Goal: Information Seeking & Learning: Find specific fact

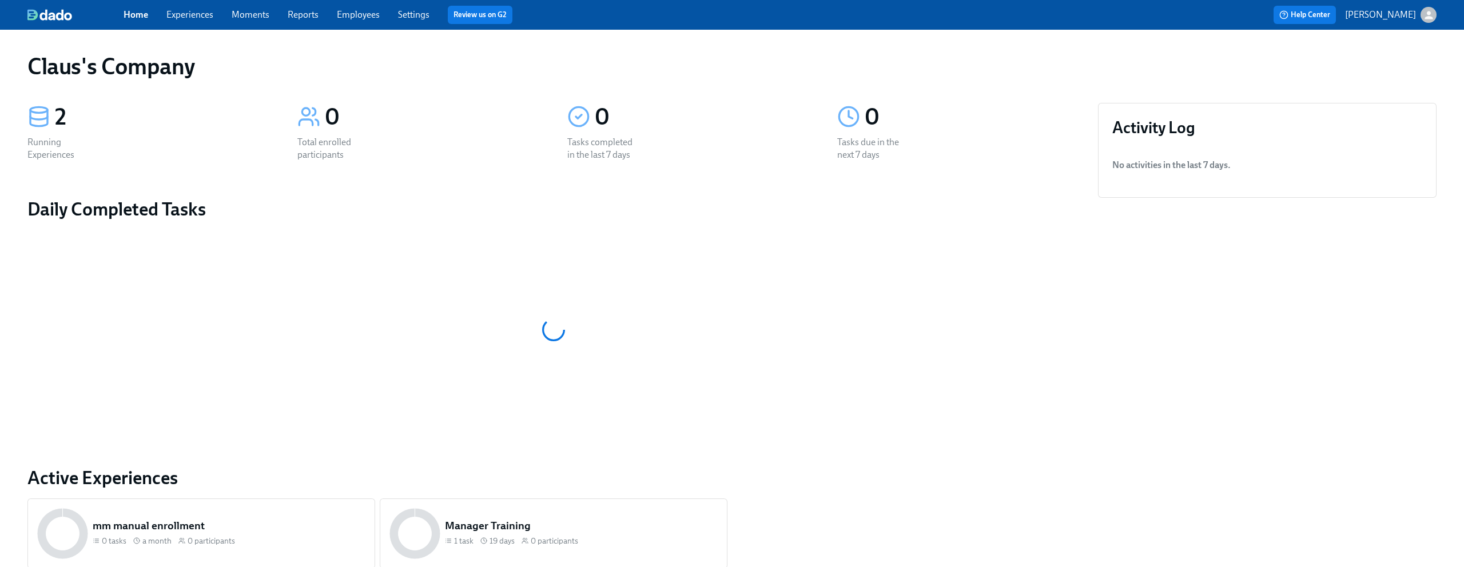
click at [1423, 15] on icon "button" at bounding box center [1429, 15] width 12 height 12
click at [1387, 71] on span "Switch organization..." at bounding box center [1374, 67] width 108 height 13
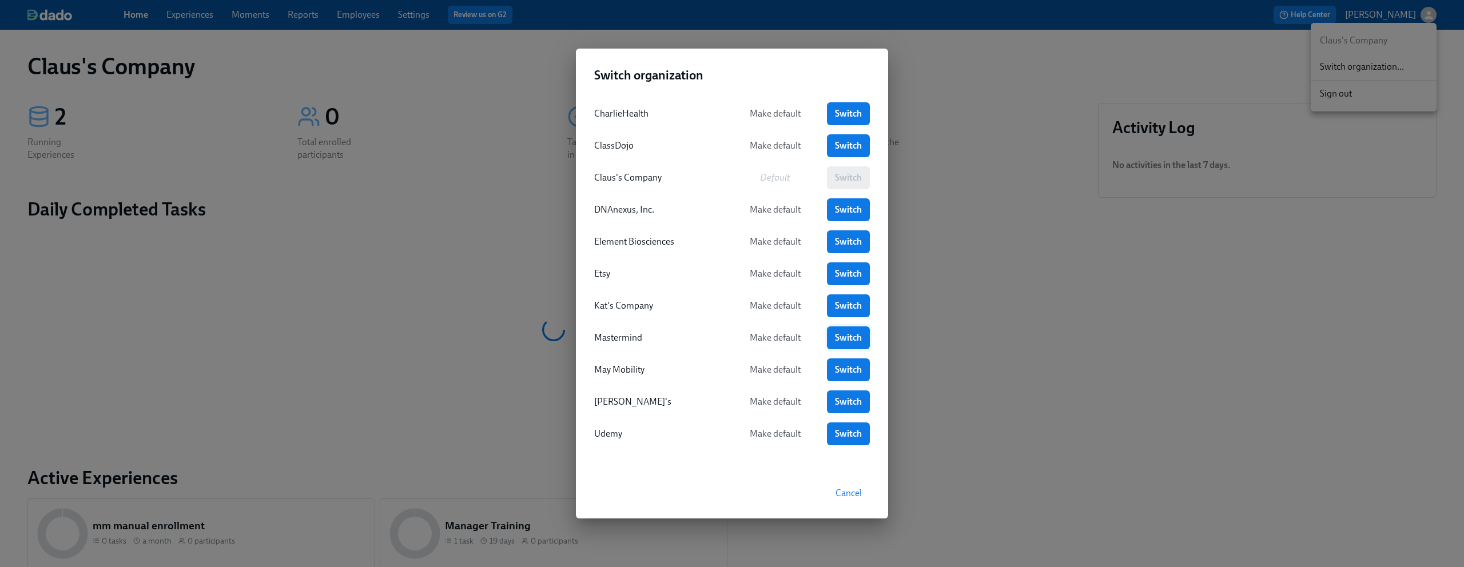
click at [845, 337] on span "Switch" at bounding box center [848, 337] width 27 height 11
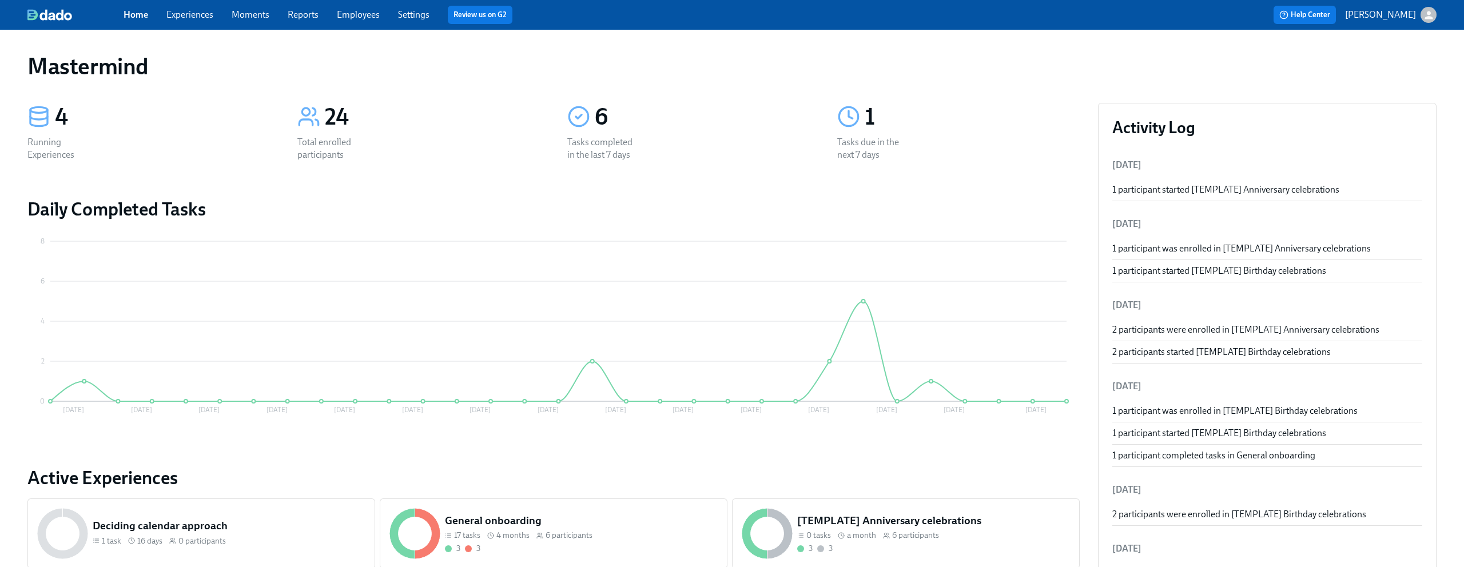
click at [173, 12] on link "Experiences" at bounding box center [189, 14] width 47 height 11
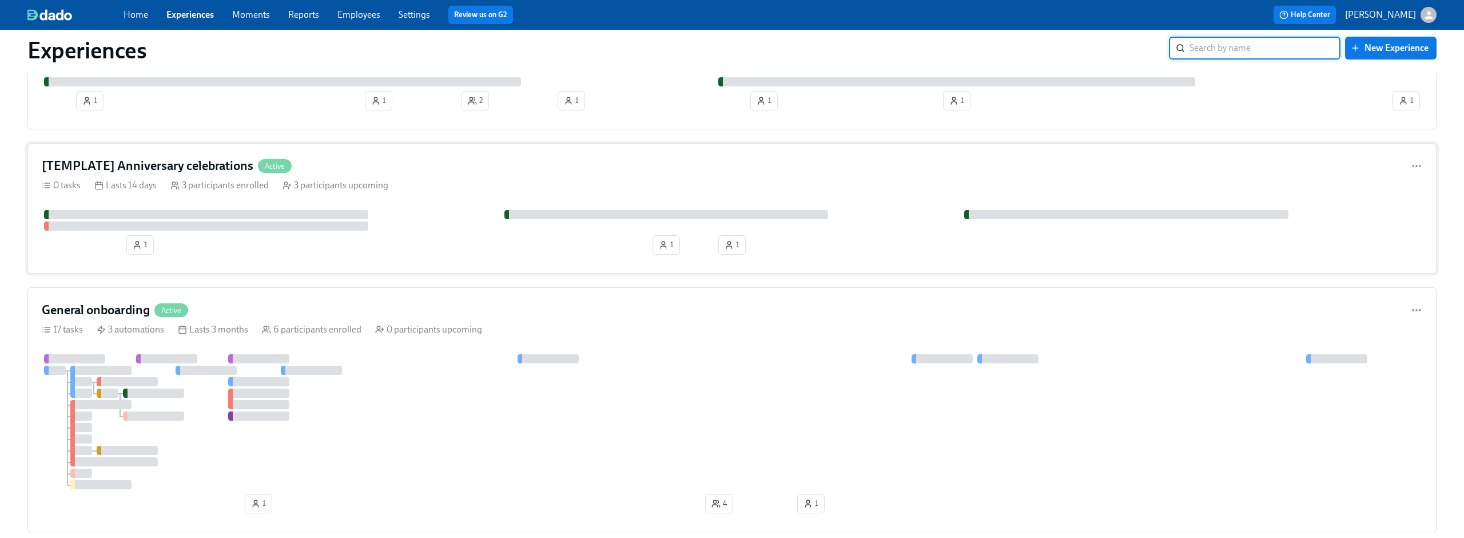
scroll to position [98, 0]
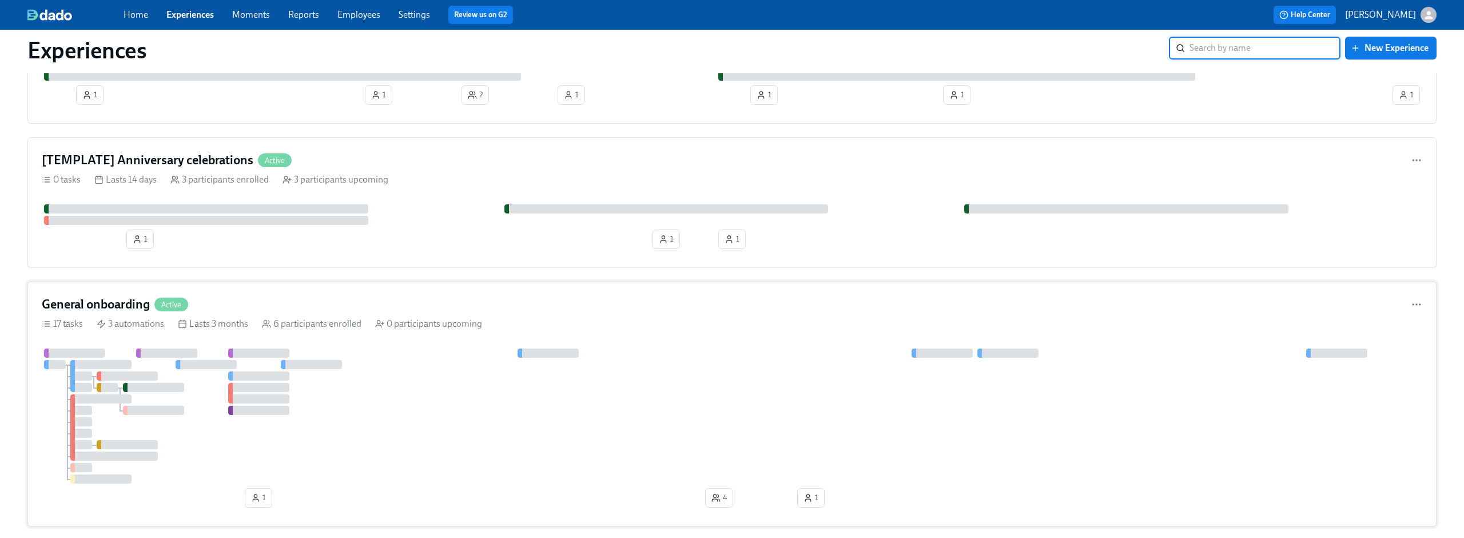
click at [385, 304] on div "General onboarding Active" at bounding box center [732, 304] width 1381 height 17
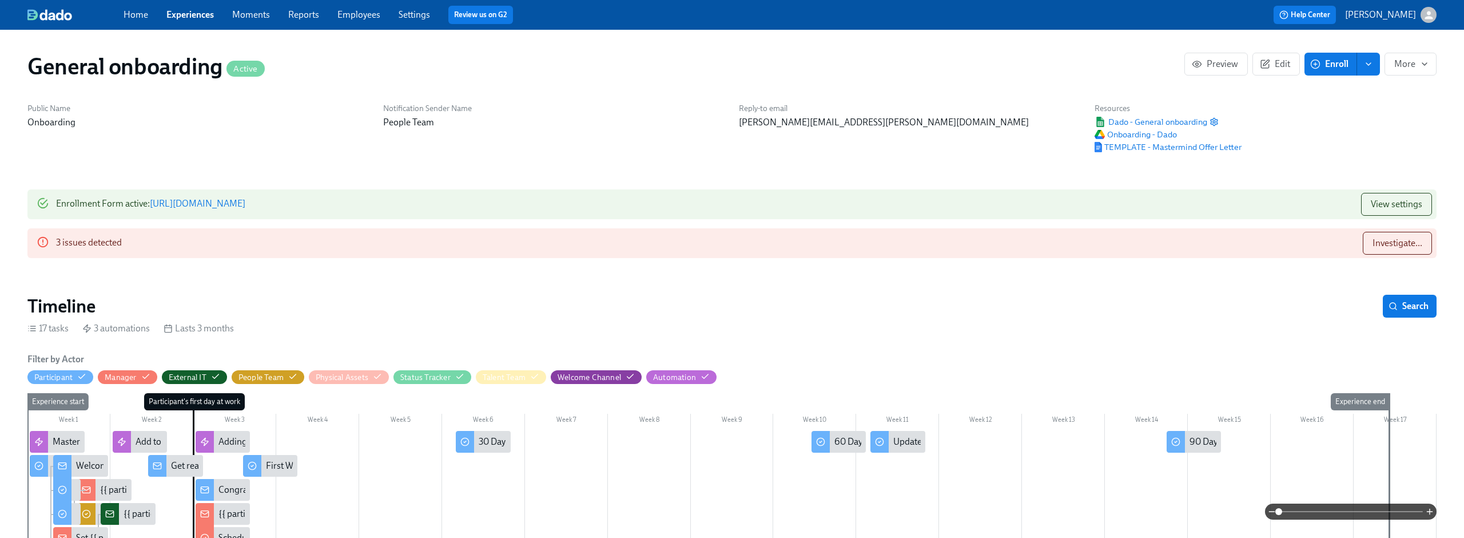
scroll to position [0, 2707]
click at [1379, 246] on span "Investigate..." at bounding box center [1398, 242] width 50 height 11
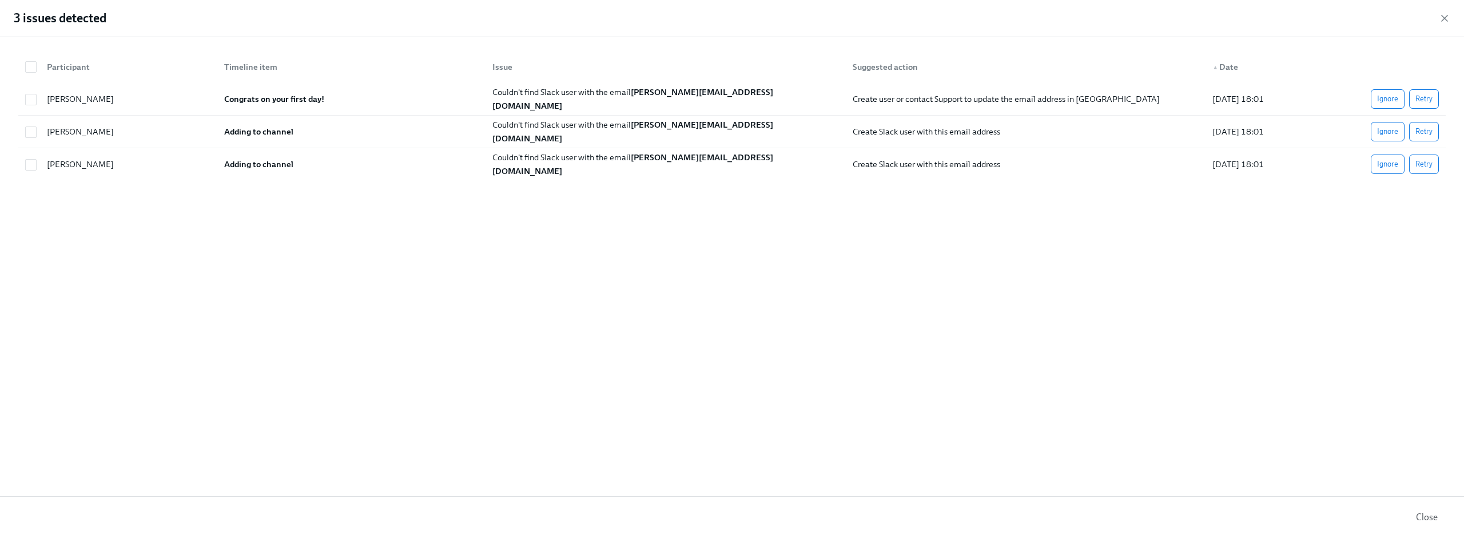
click at [999, 292] on div "Participant Timeline item Issue Suggested action ▲ Date Samantha Chokor Congrat…" at bounding box center [732, 266] width 1464 height 459
click at [1442, 18] on icon "button" at bounding box center [1444, 18] width 11 height 11
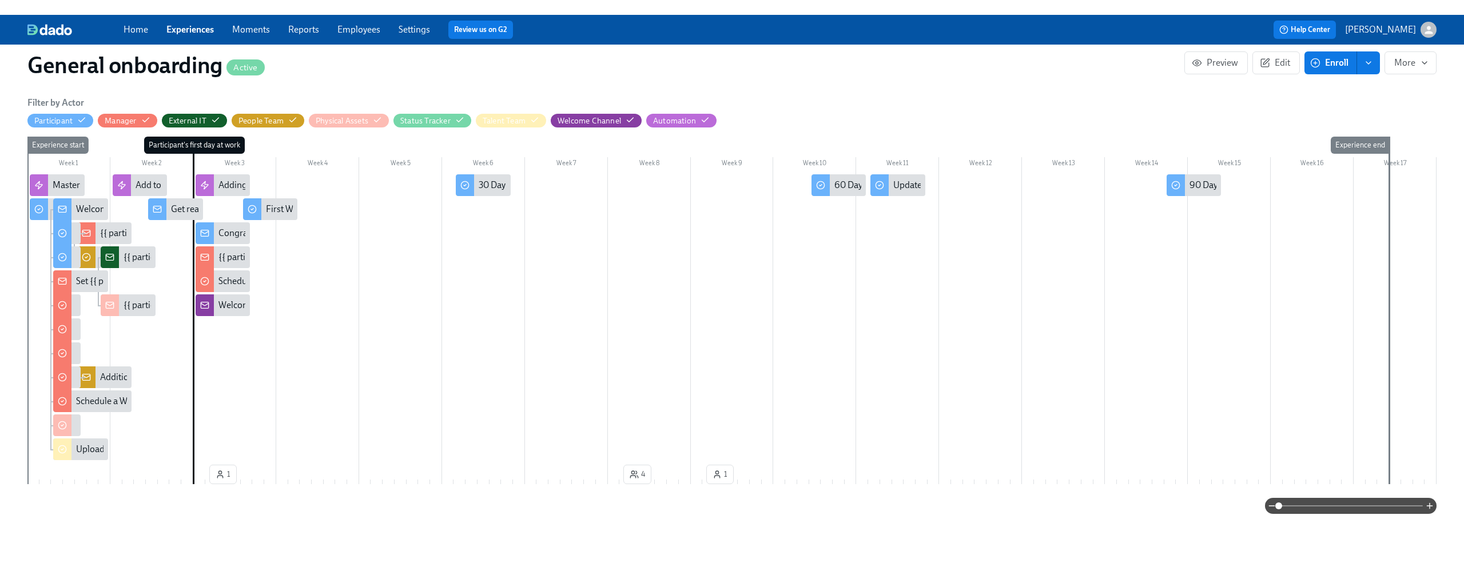
scroll to position [272, 0]
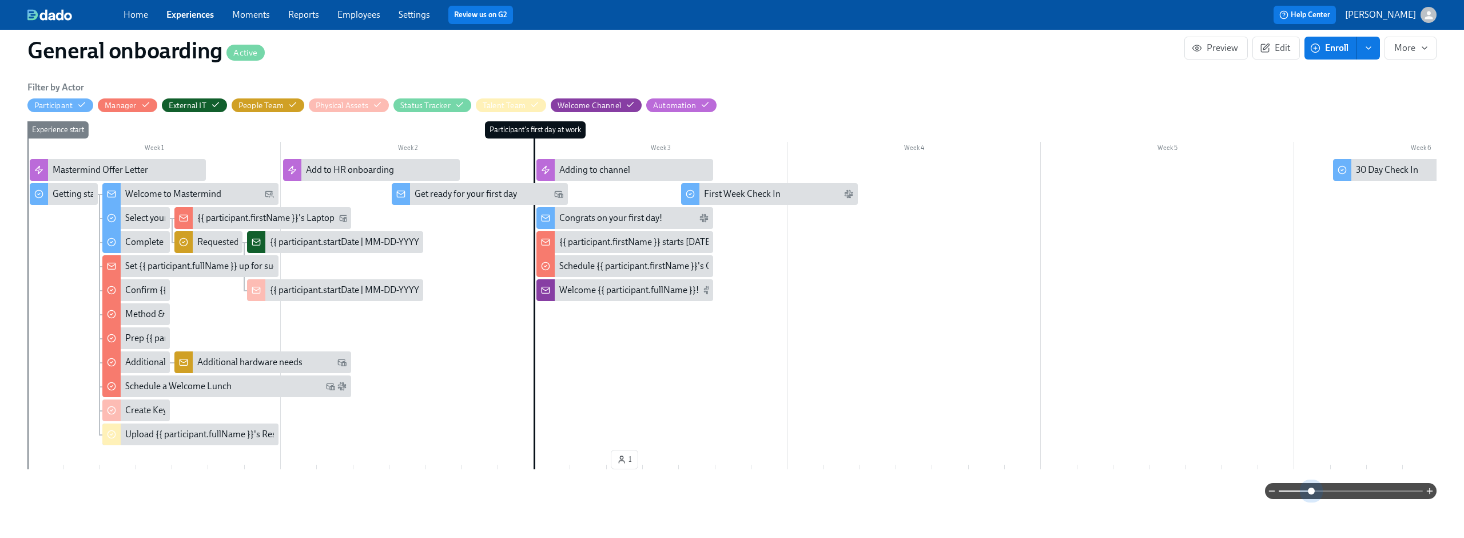
click at [1311, 488] on span at bounding box center [1351, 491] width 144 height 16
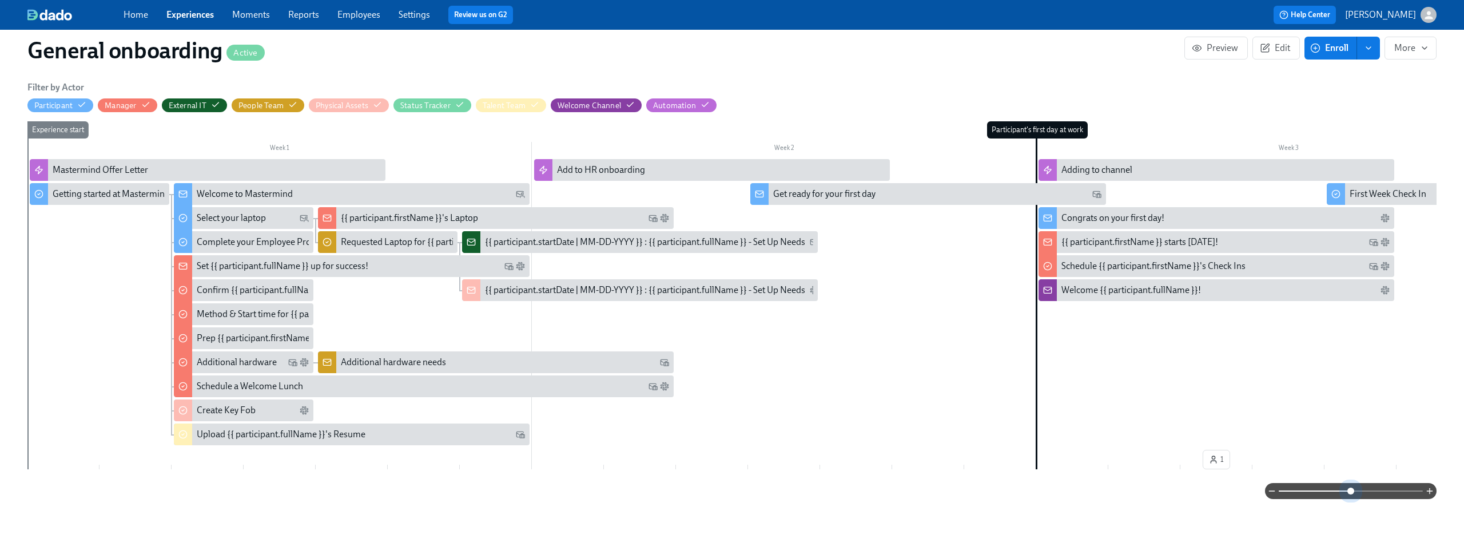
click at [1350, 498] on span at bounding box center [1351, 491] width 144 height 16
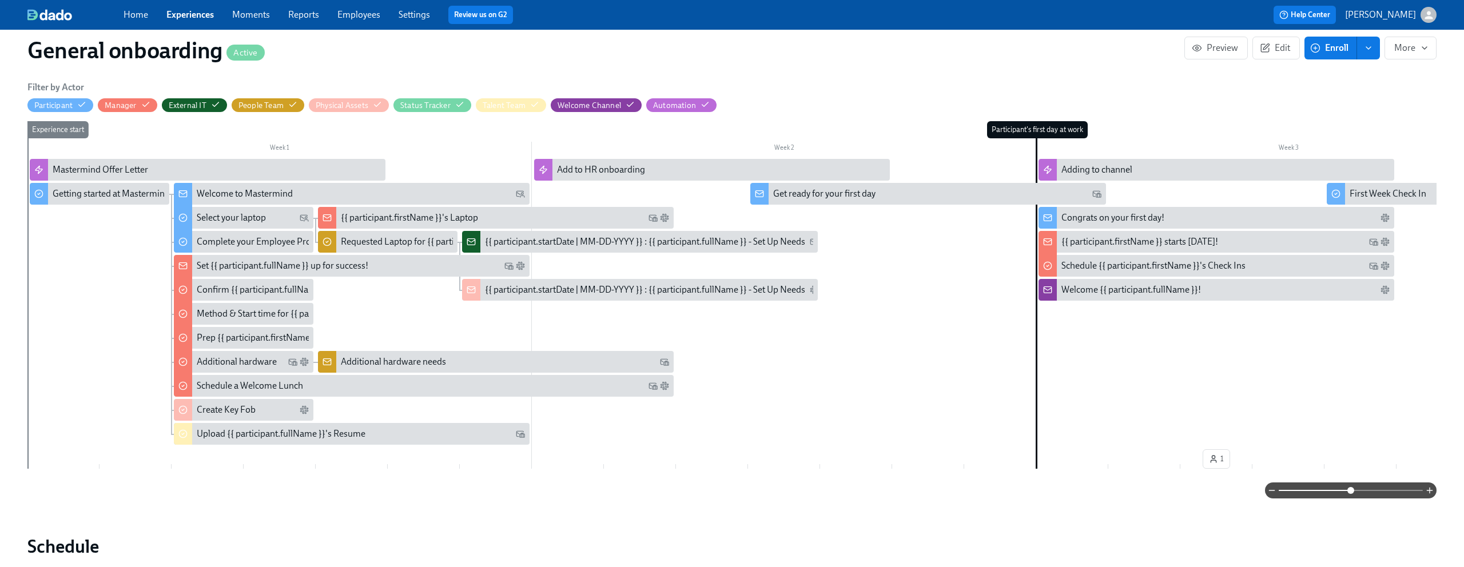
scroll to position [0, 2707]
click at [1431, 495] on icon "button" at bounding box center [1429, 490] width 9 height 9
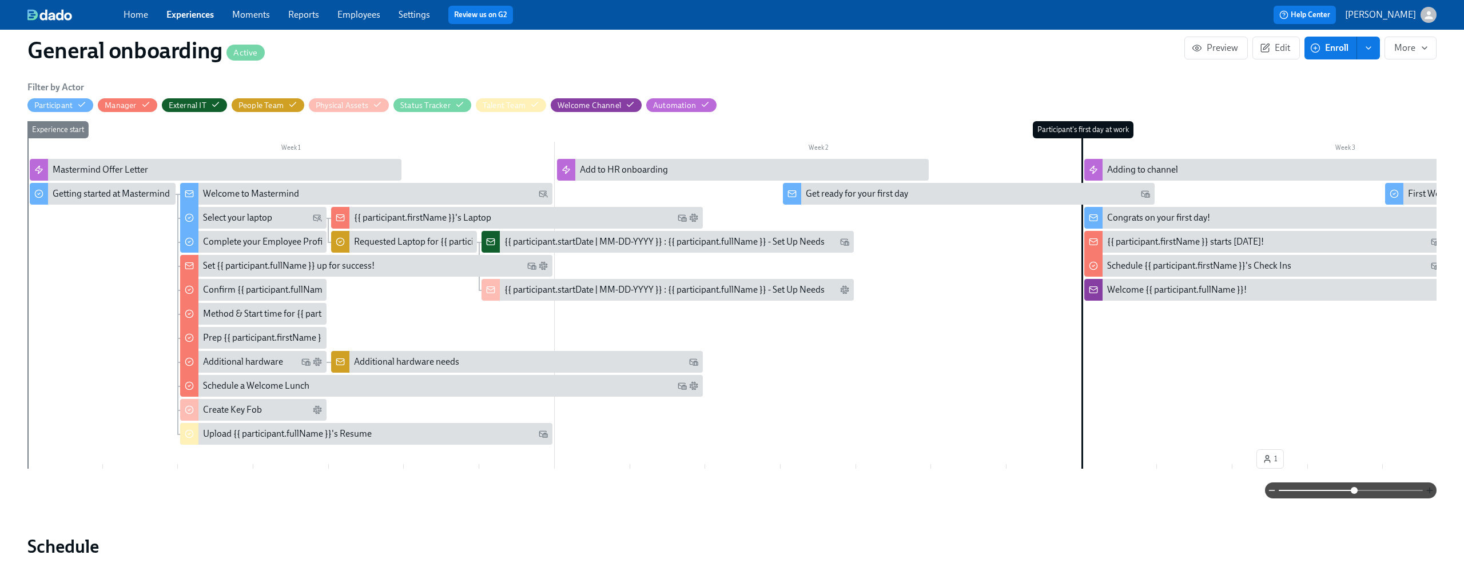
click at [1431, 495] on icon "button" at bounding box center [1429, 490] width 9 height 9
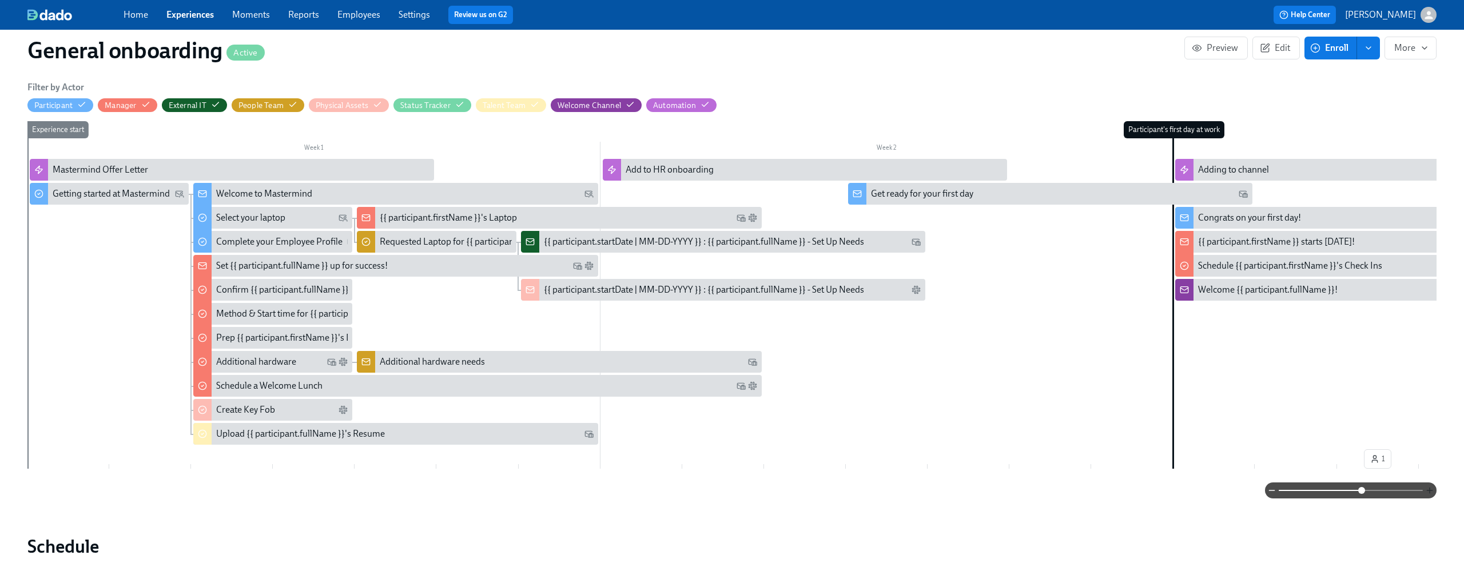
click at [1431, 495] on icon "button" at bounding box center [1429, 490] width 9 height 9
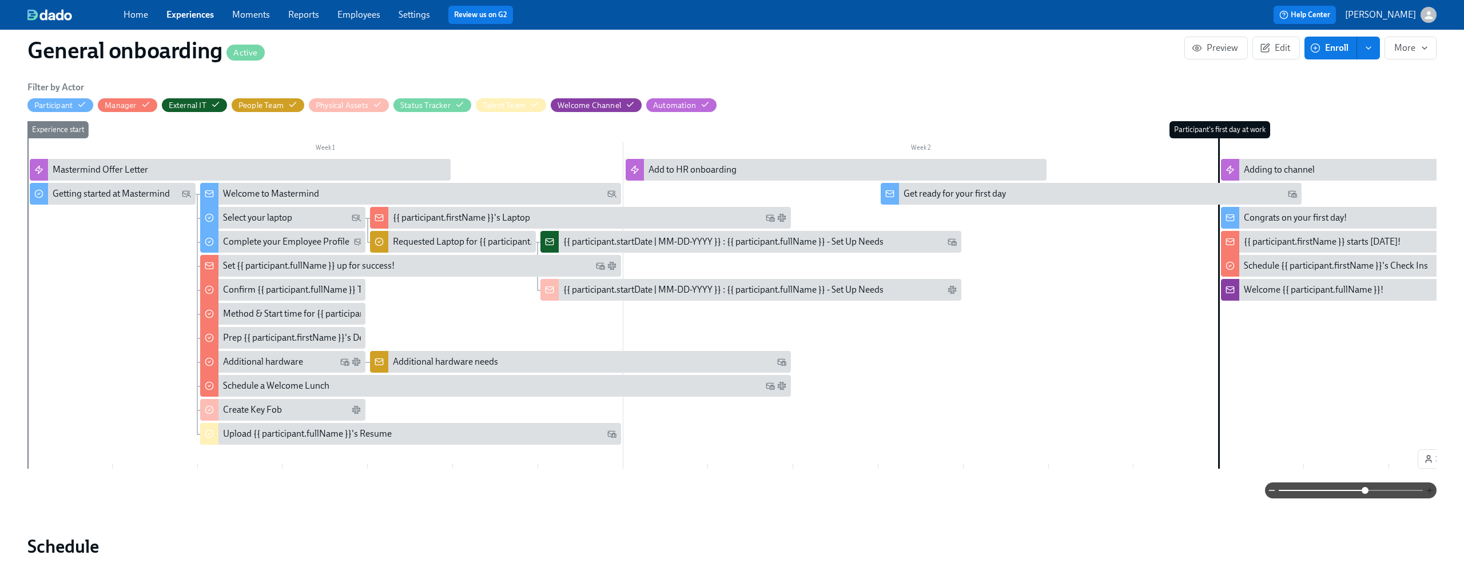
click at [1431, 495] on icon "button" at bounding box center [1429, 490] width 9 height 9
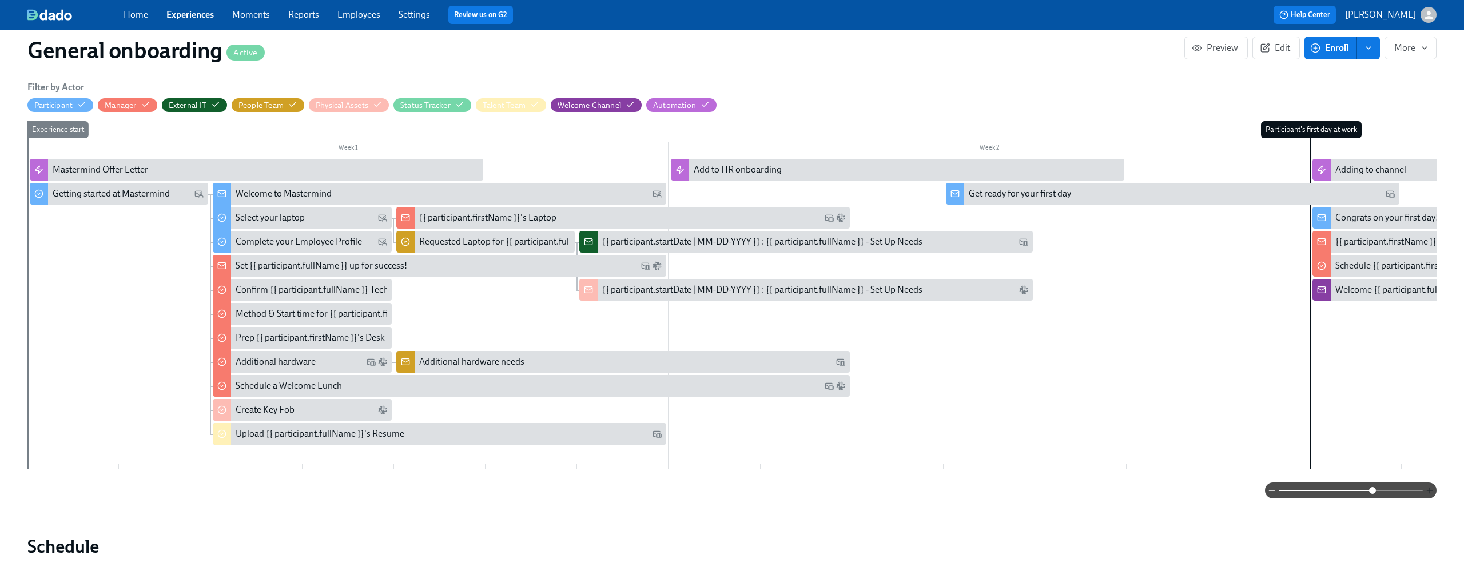
click at [1431, 495] on icon "button" at bounding box center [1429, 490] width 9 height 9
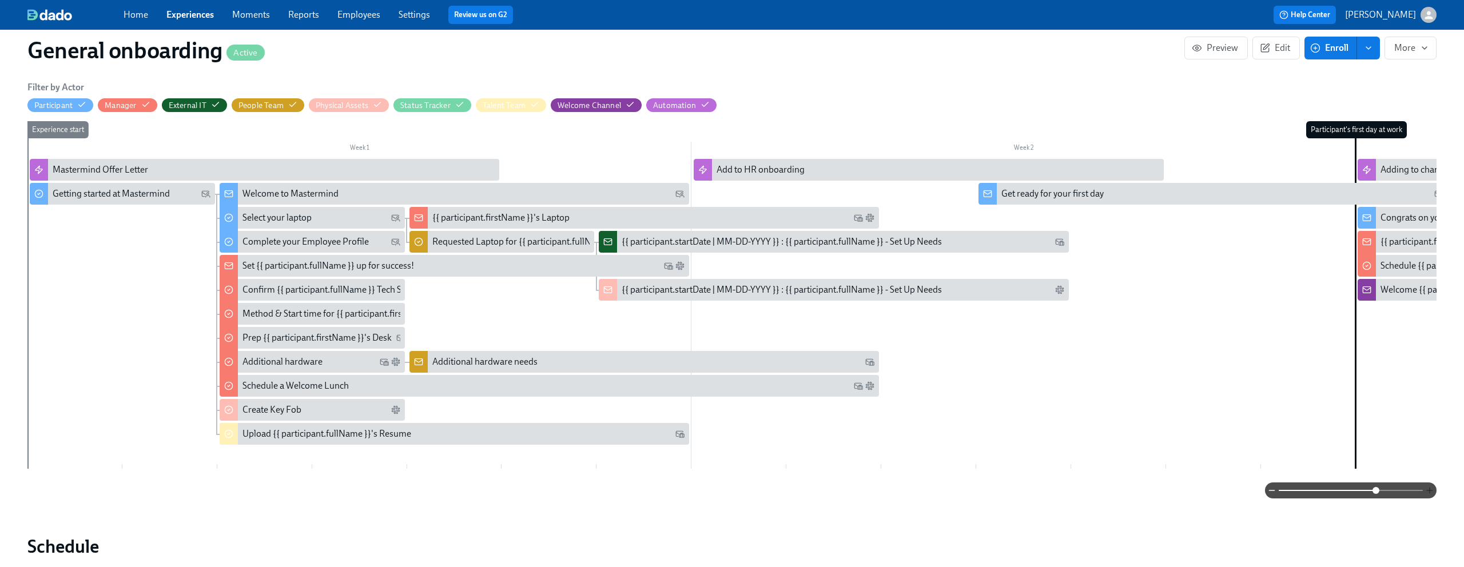
click at [1431, 495] on icon "button" at bounding box center [1429, 490] width 9 height 9
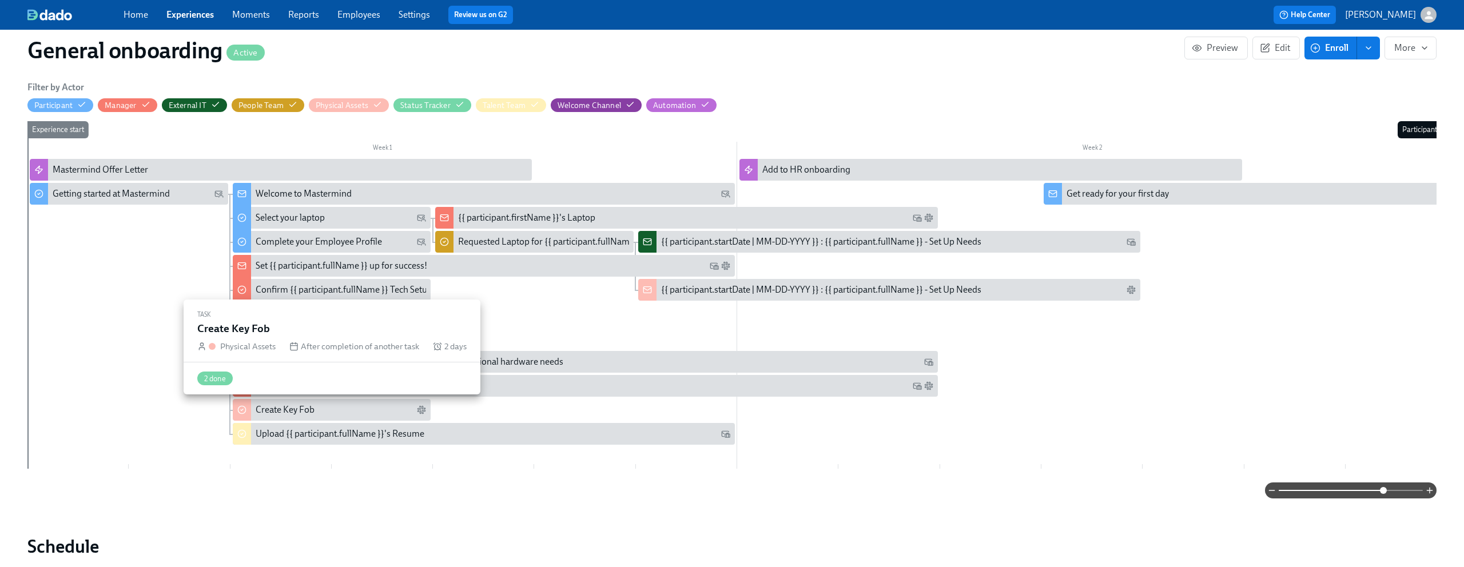
click at [350, 406] on div "Create Key Fob" at bounding box center [341, 410] width 171 height 13
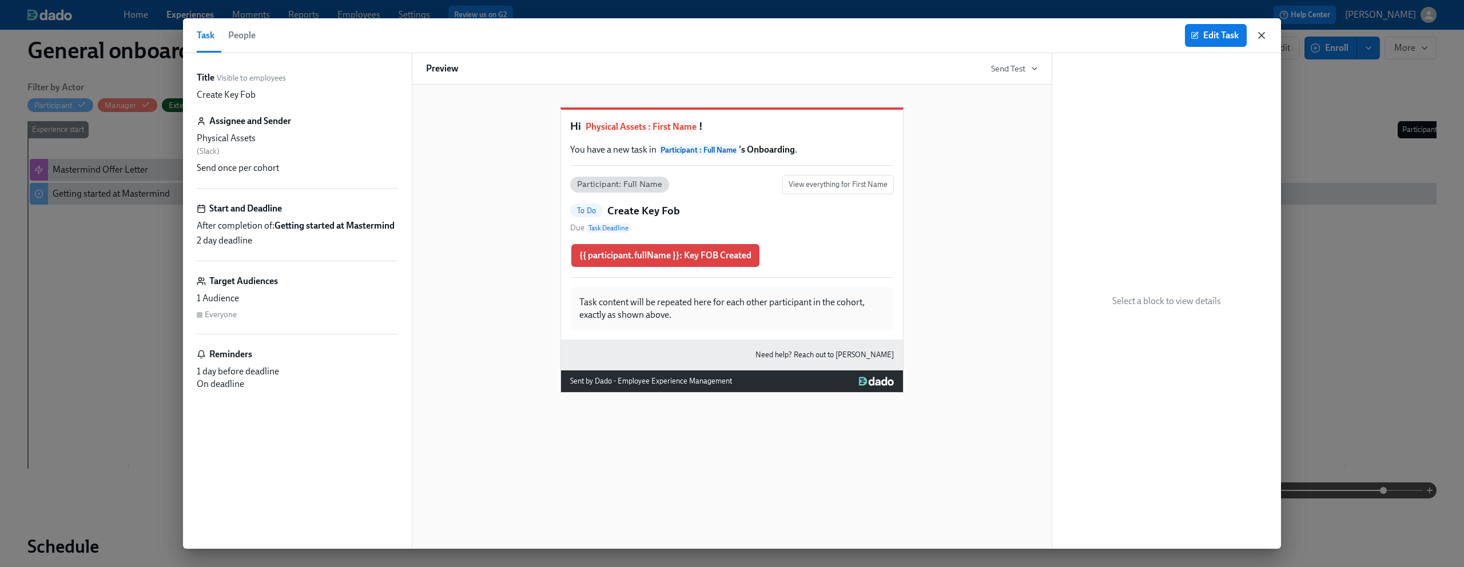
click at [1260, 35] on icon "button" at bounding box center [1261, 35] width 11 height 11
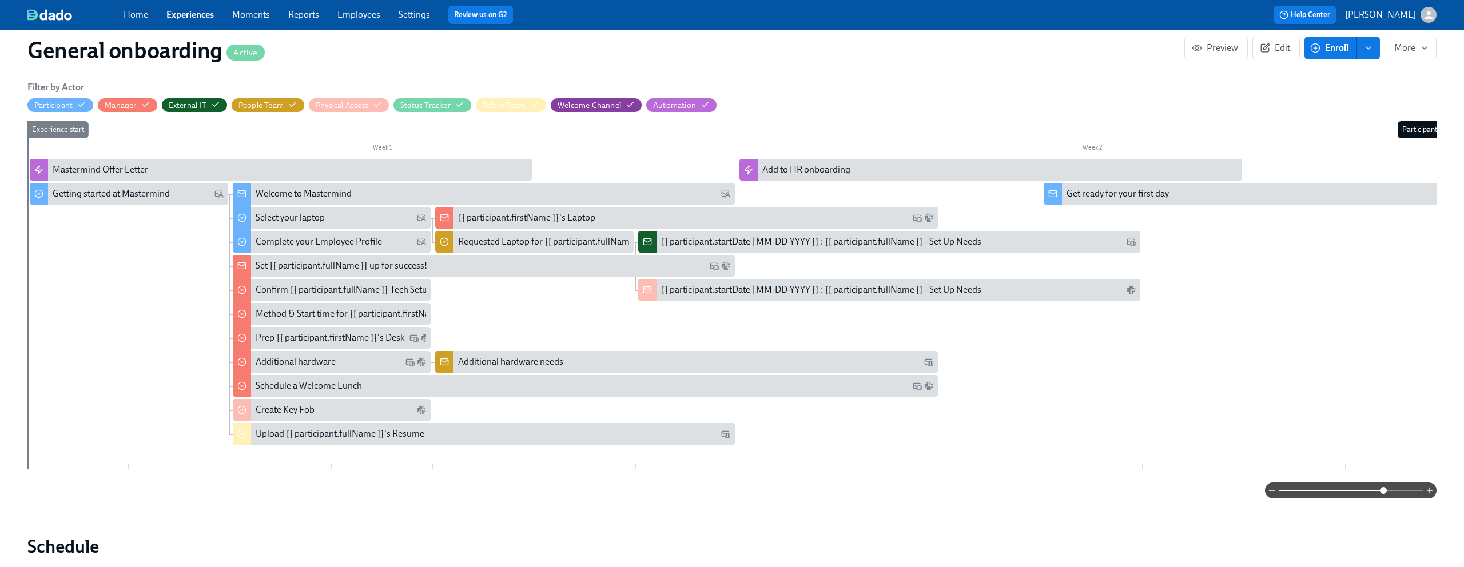
scroll to position [0, 2707]
click at [361, 10] on link "Employees" at bounding box center [358, 14] width 43 height 11
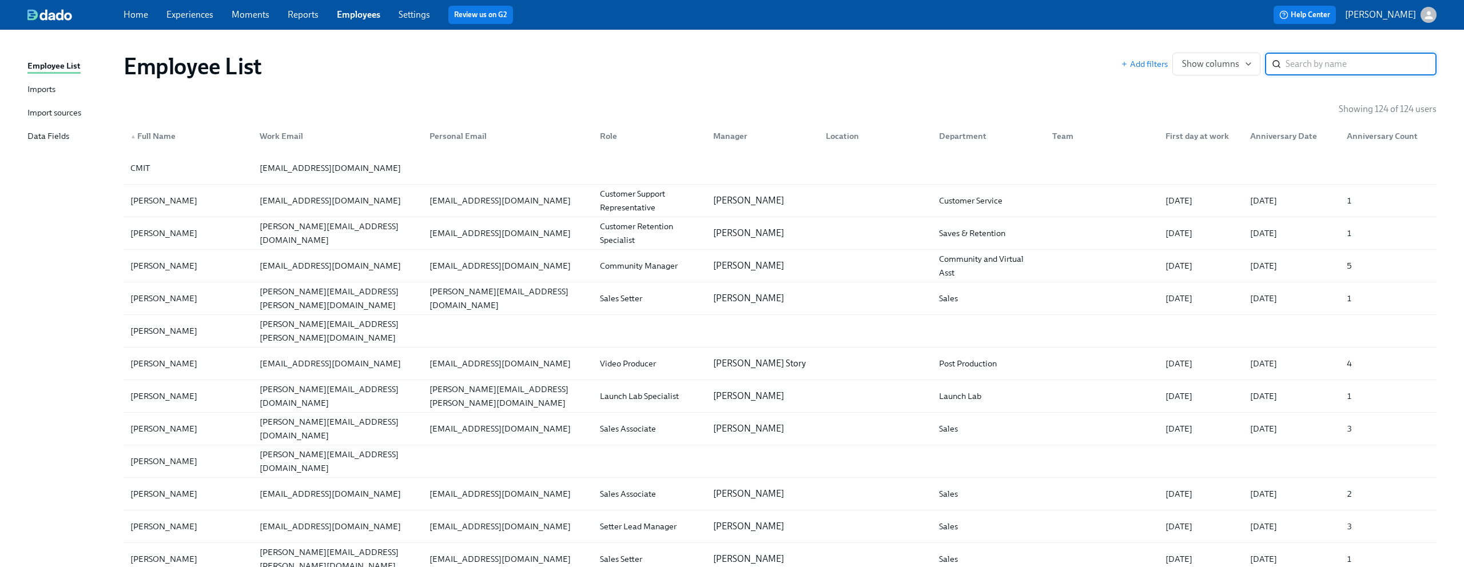
click at [1371, 61] on input "search" at bounding box center [1361, 64] width 151 height 23
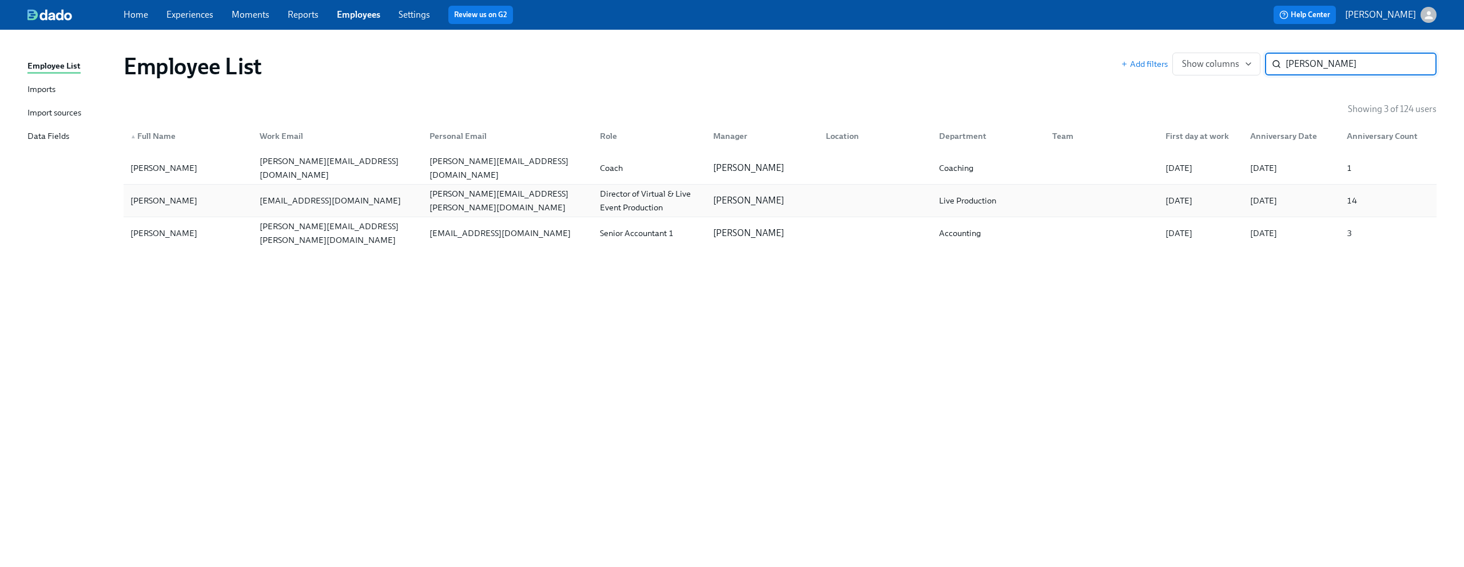
type input "michael"
click at [490, 197] on div "michael.morabe@gmail.com" at bounding box center [508, 200] width 166 height 27
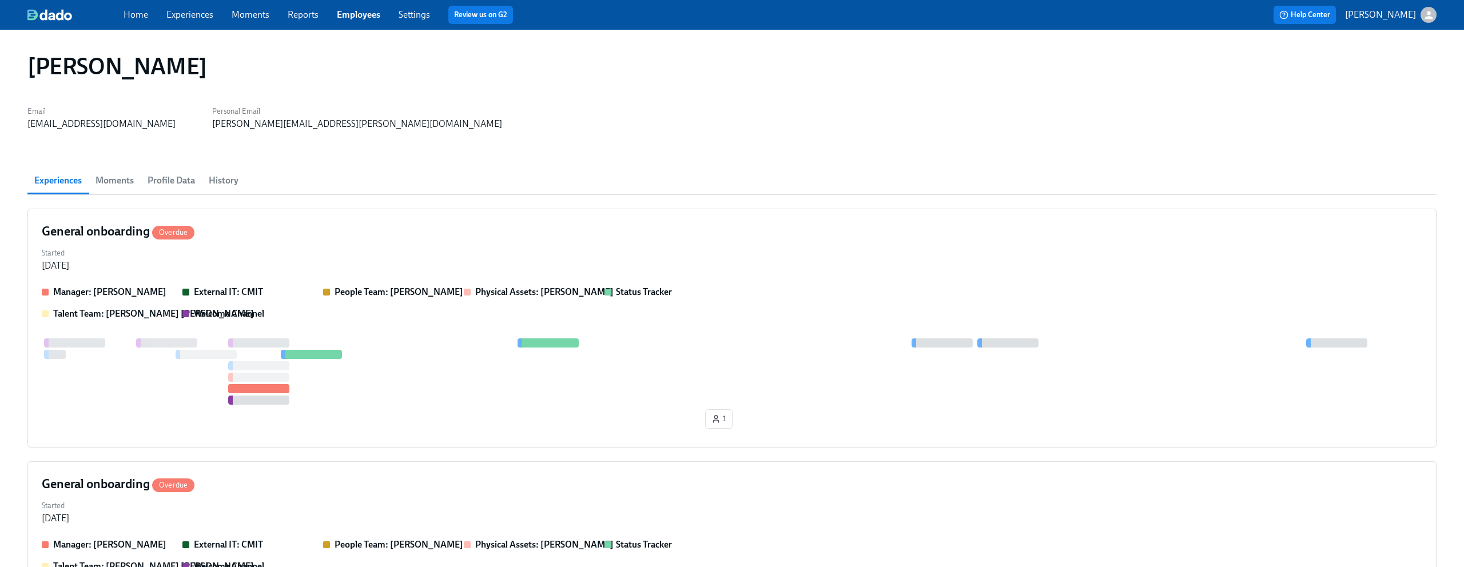
click at [93, 185] on button "Moments" at bounding box center [115, 180] width 52 height 27
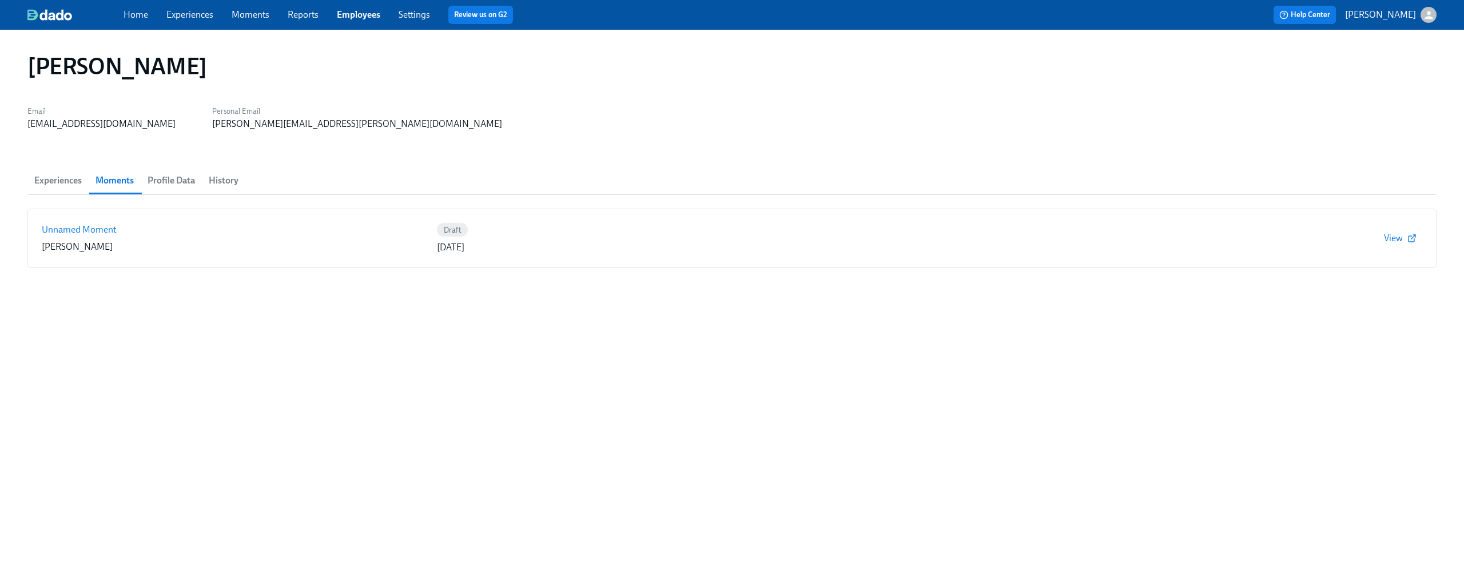
click at [172, 184] on span "Profile Data" at bounding box center [171, 181] width 47 height 16
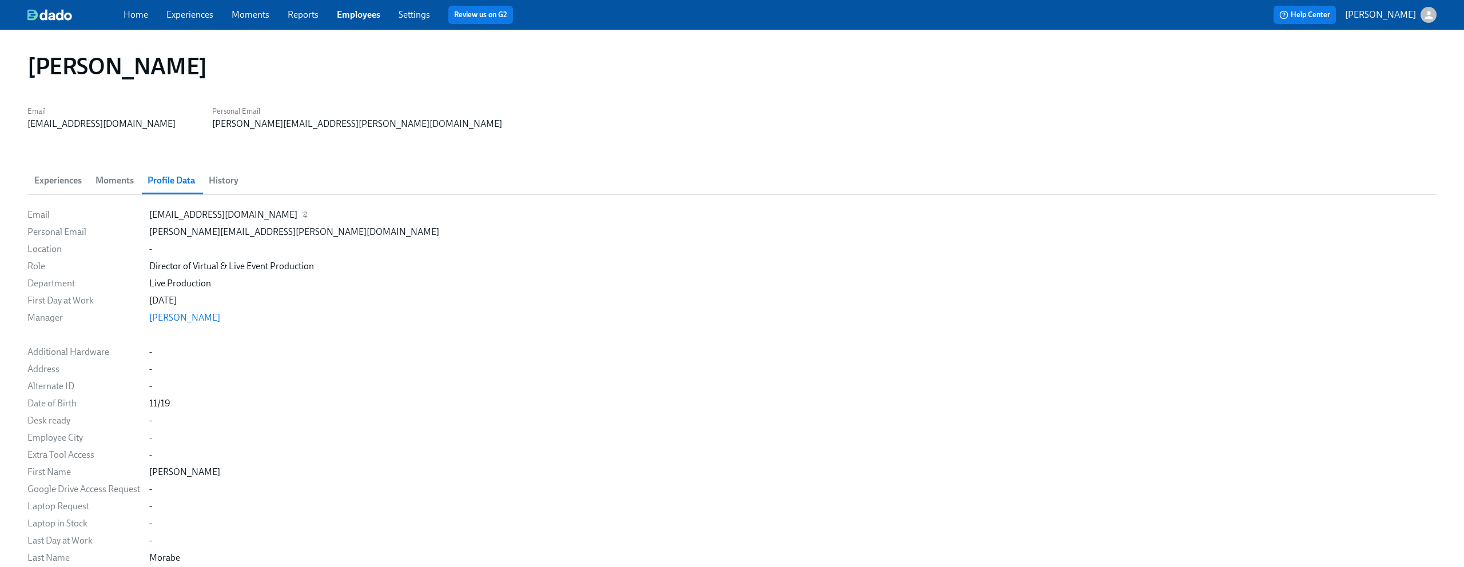
click at [194, 215] on div "morabe@deangraziosi.com" at bounding box center [223, 215] width 148 height 13
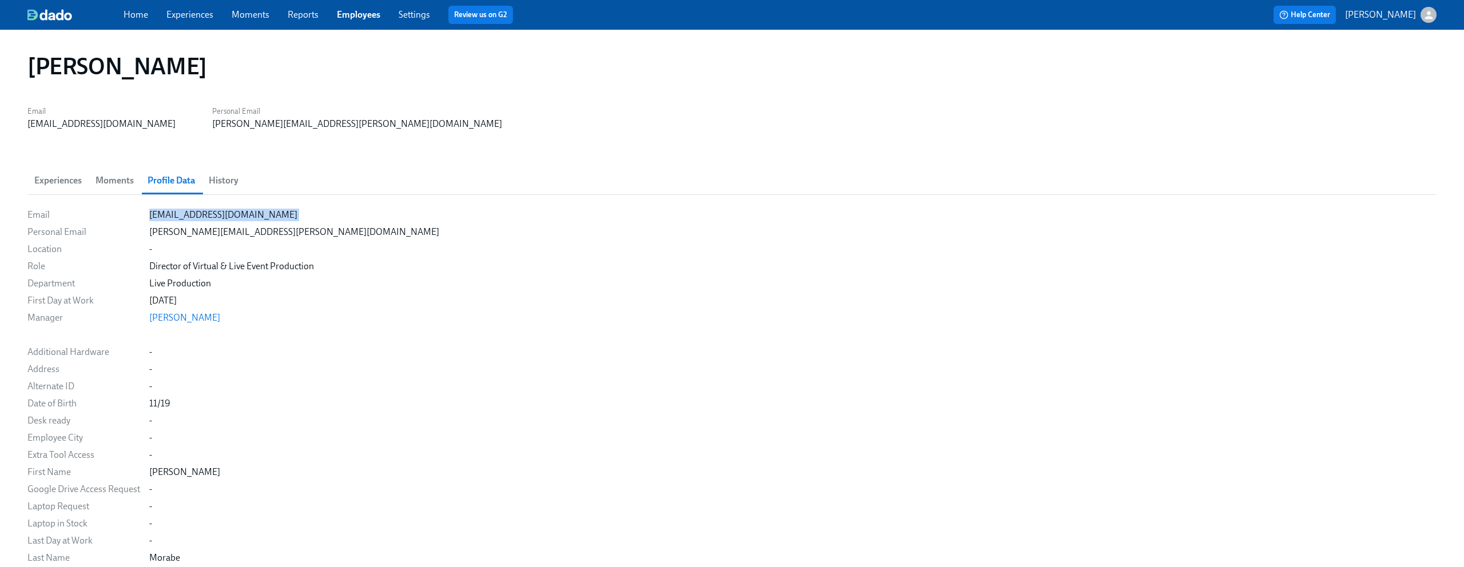
click at [347, 16] on link "Employees" at bounding box center [358, 14] width 43 height 11
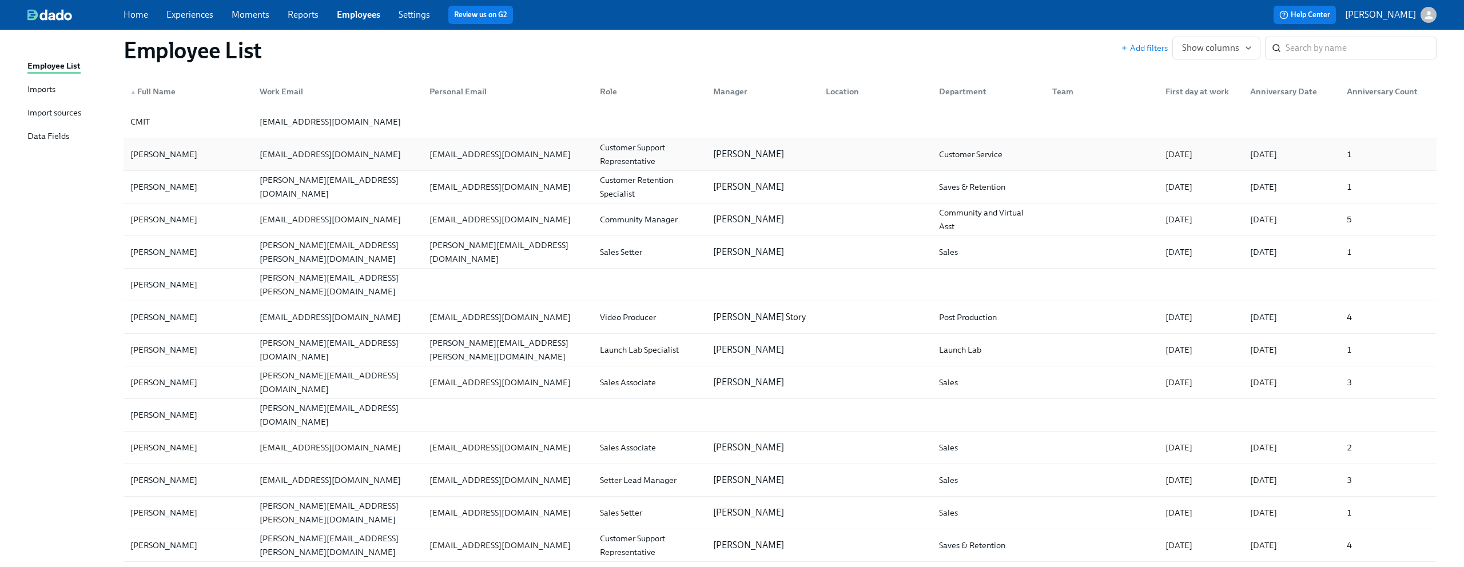
scroll to position [50, 0]
click at [1305, 45] on input "search" at bounding box center [1361, 48] width 151 height 23
type input "kari"
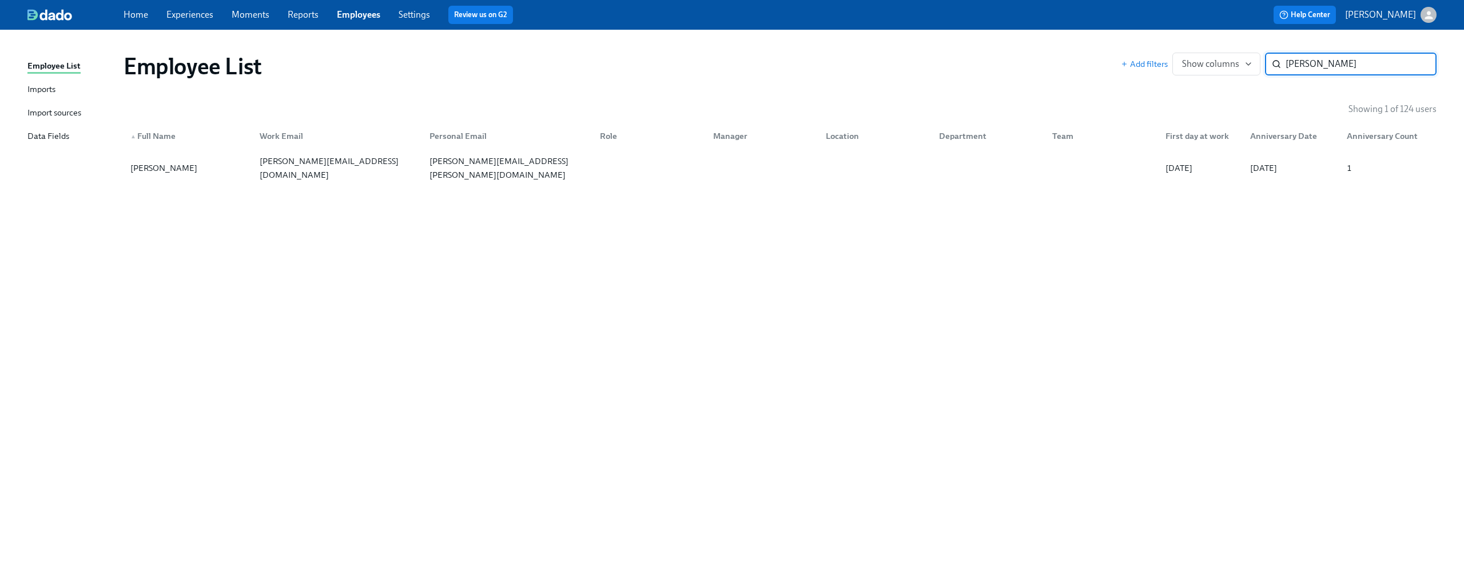
click at [443, 299] on div "Employee List Add filters Show columns kari ​ Showing 1 of 124 users ▲ Full Nam…" at bounding box center [731, 291] width 1409 height 496
click at [68, 67] on div "Employee List" at bounding box center [53, 66] width 53 height 14
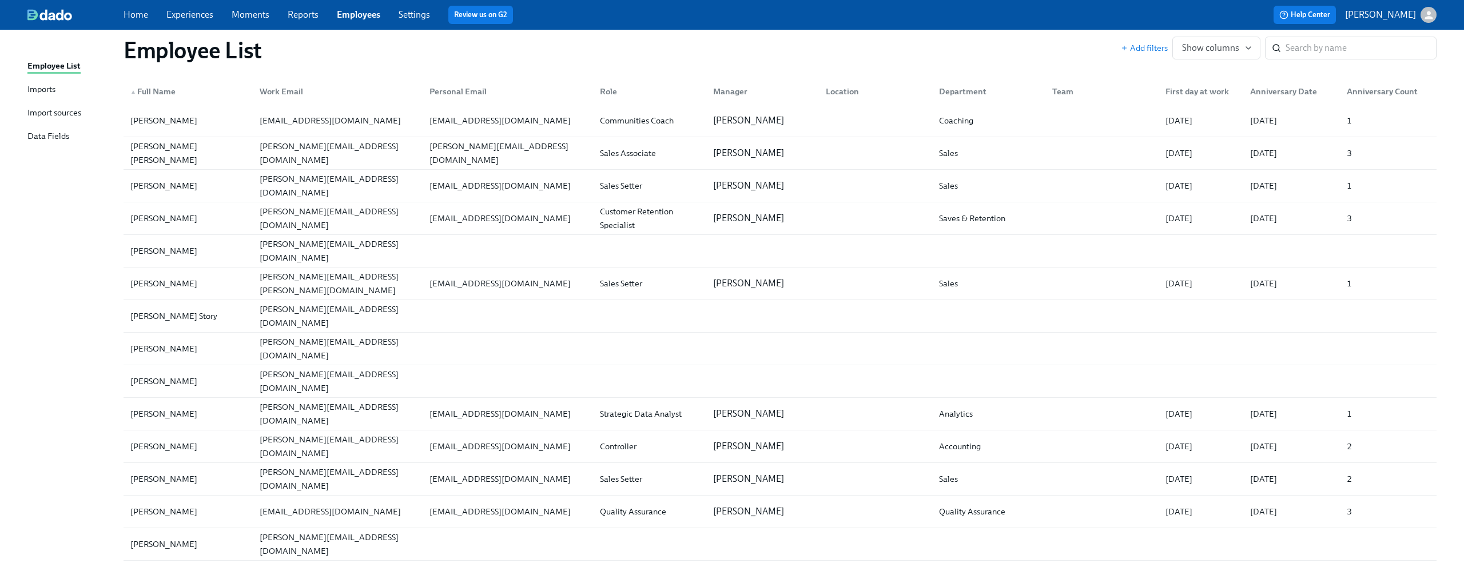
scroll to position [3072, 0]
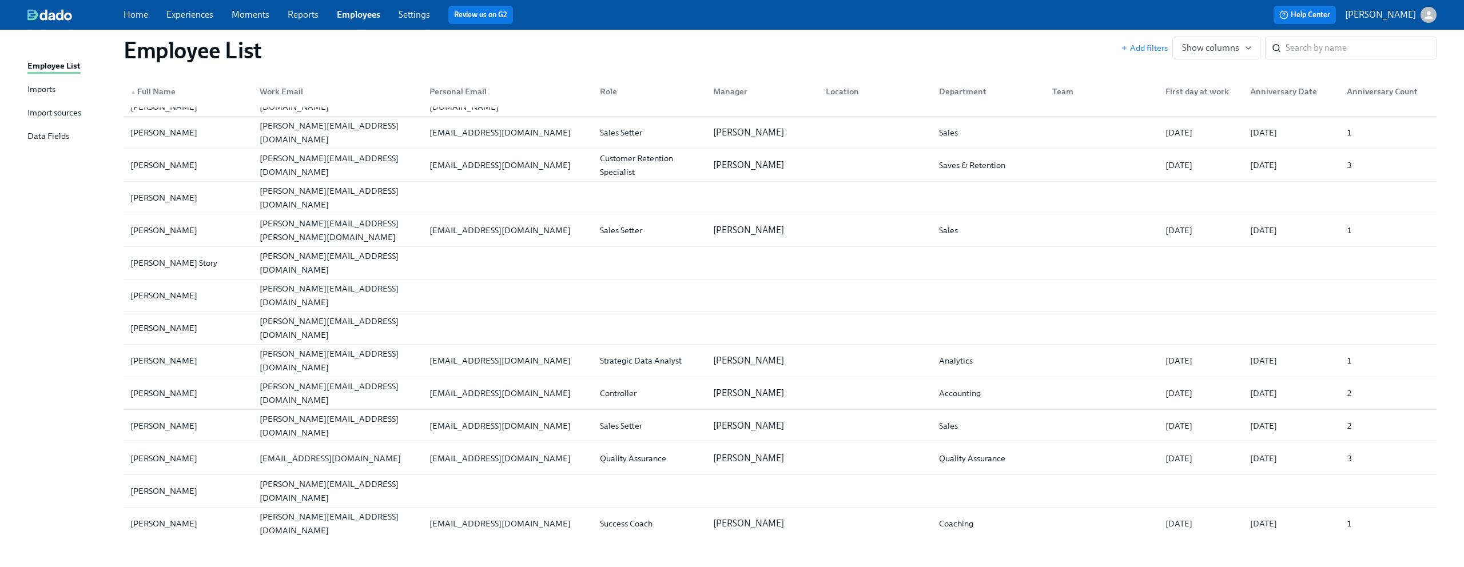
click at [289, 87] on div "Work Email" at bounding box center [281, 92] width 53 height 14
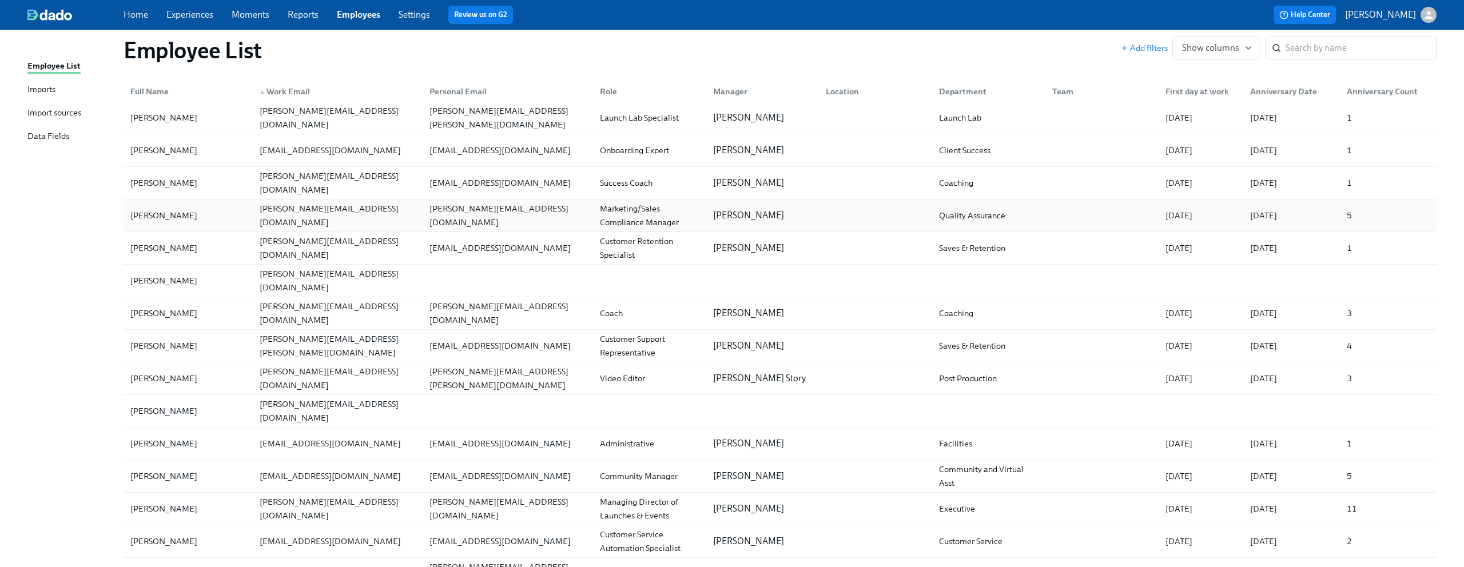
scroll to position [2791, 0]
click at [1298, 44] on input "search" at bounding box center [1361, 48] width 151 height 23
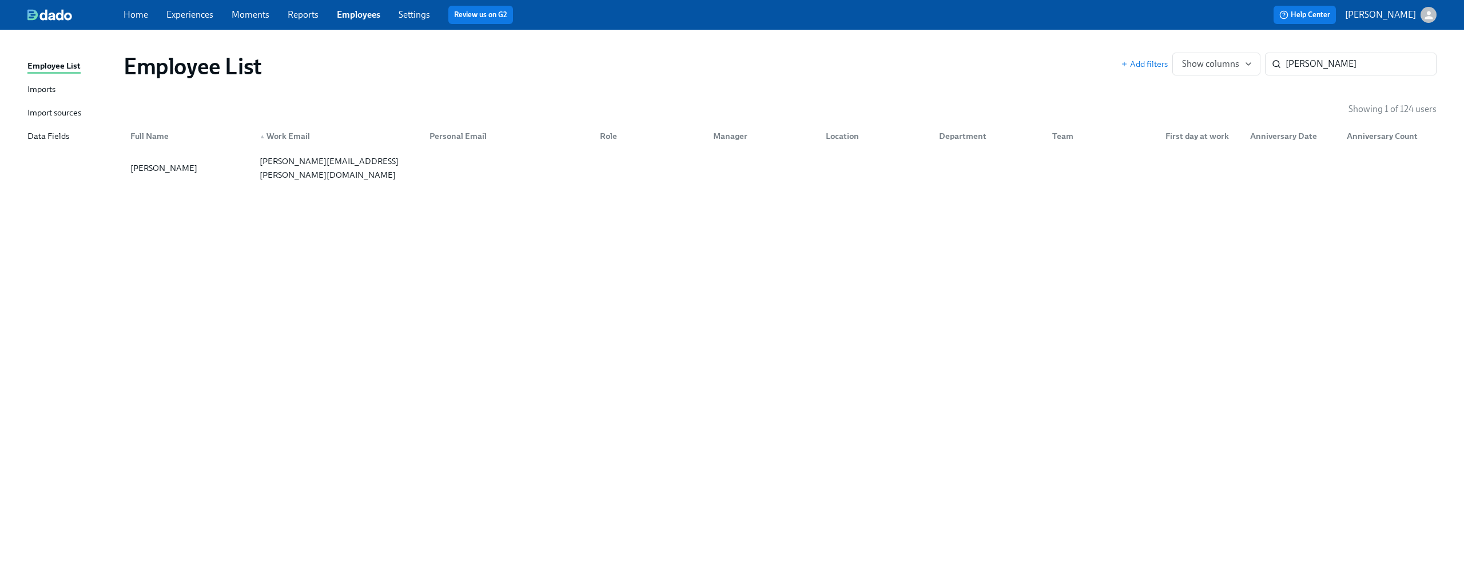
type input "mar"
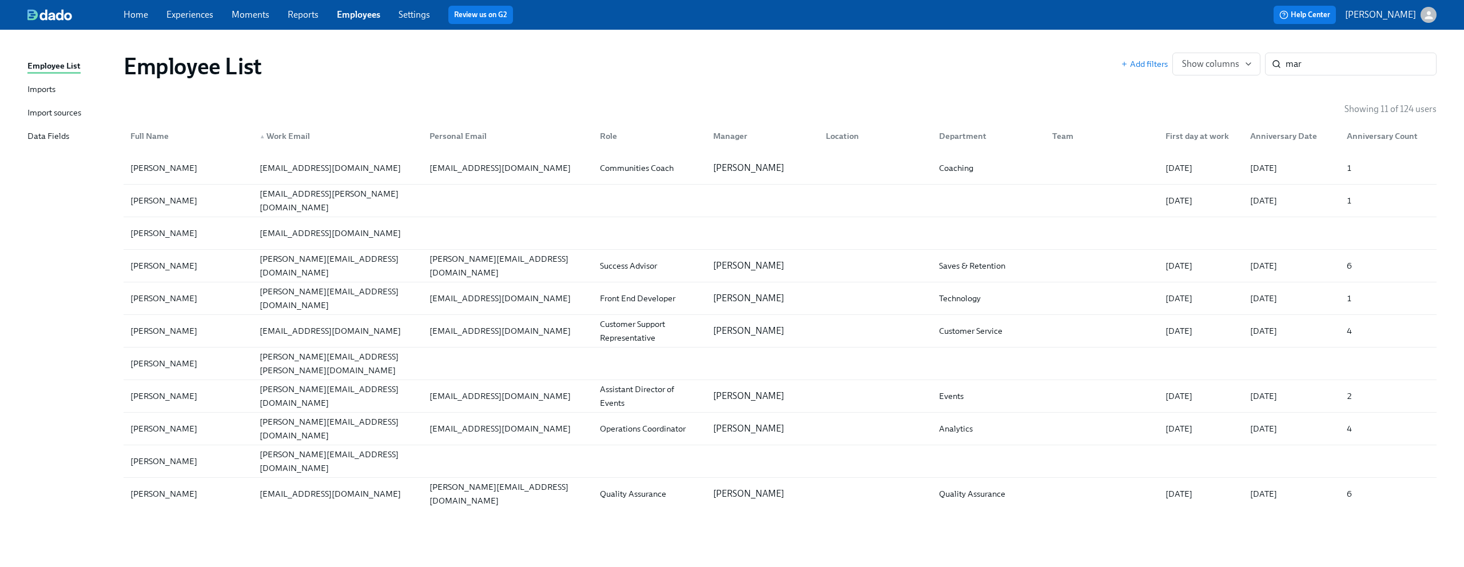
click at [412, 62] on div "Employee List" at bounding box center [623, 66] width 998 height 27
click at [702, 51] on div "Employee List Add filters Show columns mar ​" at bounding box center [780, 66] width 1332 height 46
click at [729, 138] on div "Manager" at bounding box center [730, 136] width 43 height 14
click at [744, 117] on div "Full Name ▲ Work Email Personal Email Role Manager Location Department Team Fir…" at bounding box center [780, 134] width 1313 height 37
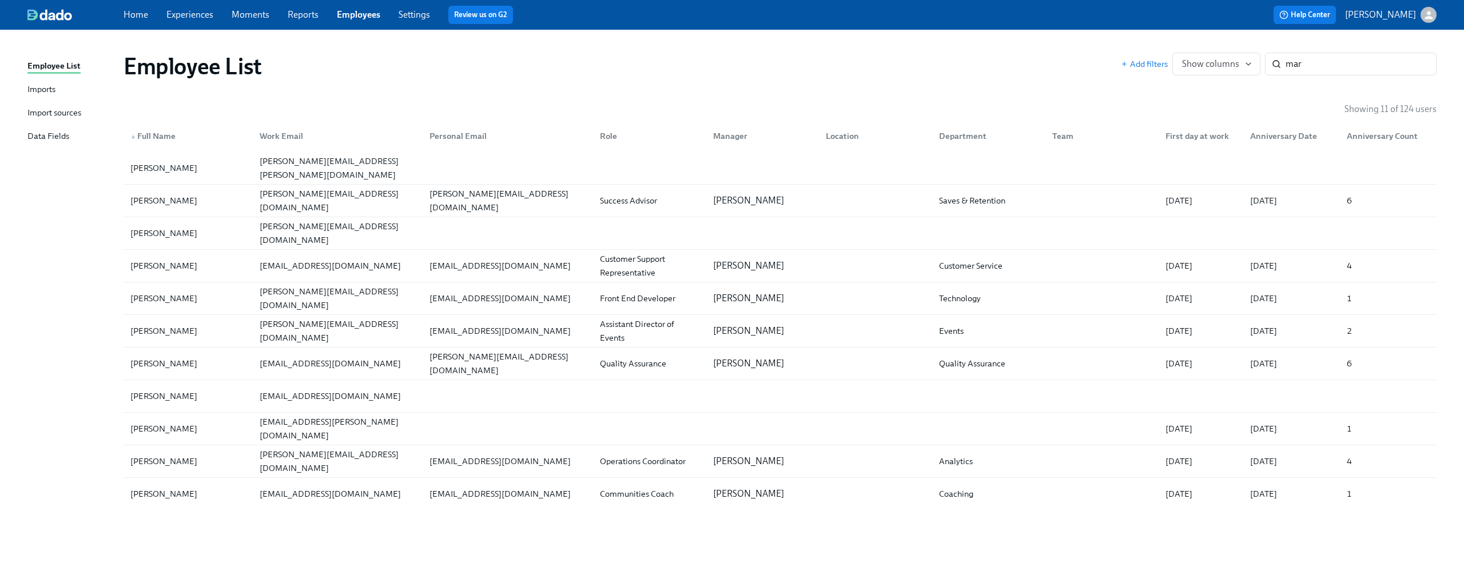
click at [736, 138] on div "Manager" at bounding box center [730, 136] width 43 height 14
click at [853, 101] on div "Employee List Add filters Show columns mar ​ Showing 11 of 124 users ▲ Full Nam…" at bounding box center [731, 291] width 1409 height 496
click at [1418, 63] on input "mar" at bounding box center [1361, 64] width 151 height 23
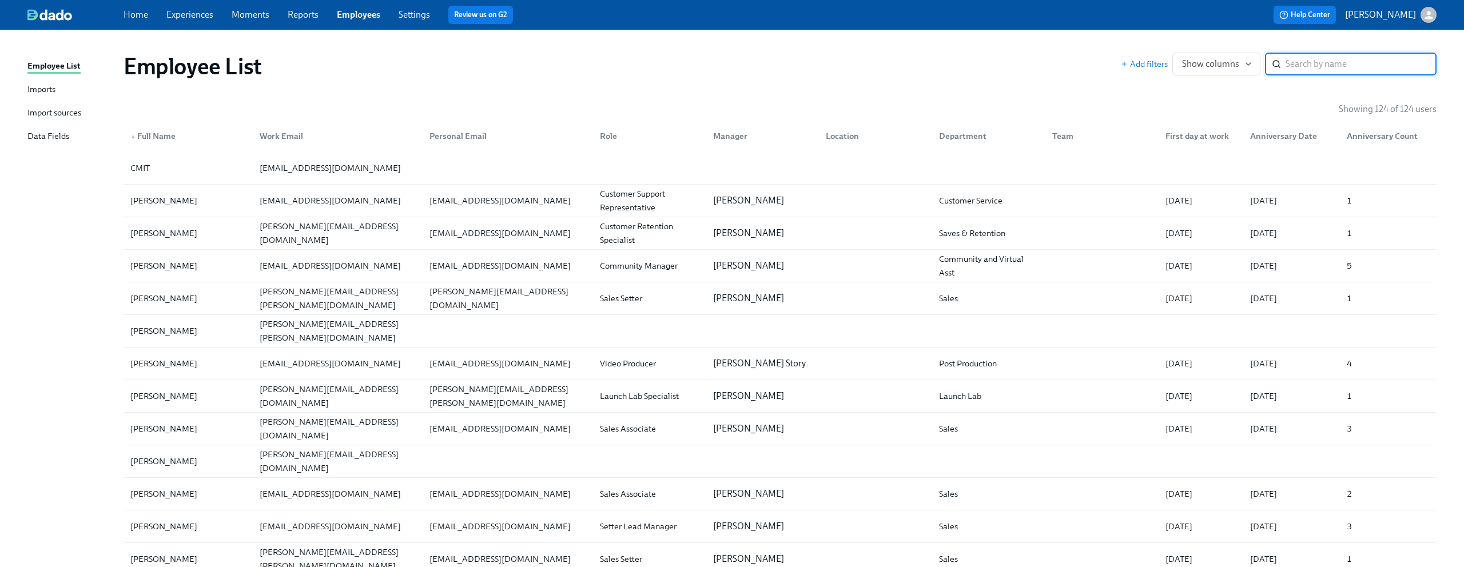
click at [740, 136] on div "Manager" at bounding box center [730, 136] width 43 height 14
click at [728, 134] on div "Manager" at bounding box center [730, 136] width 43 height 14
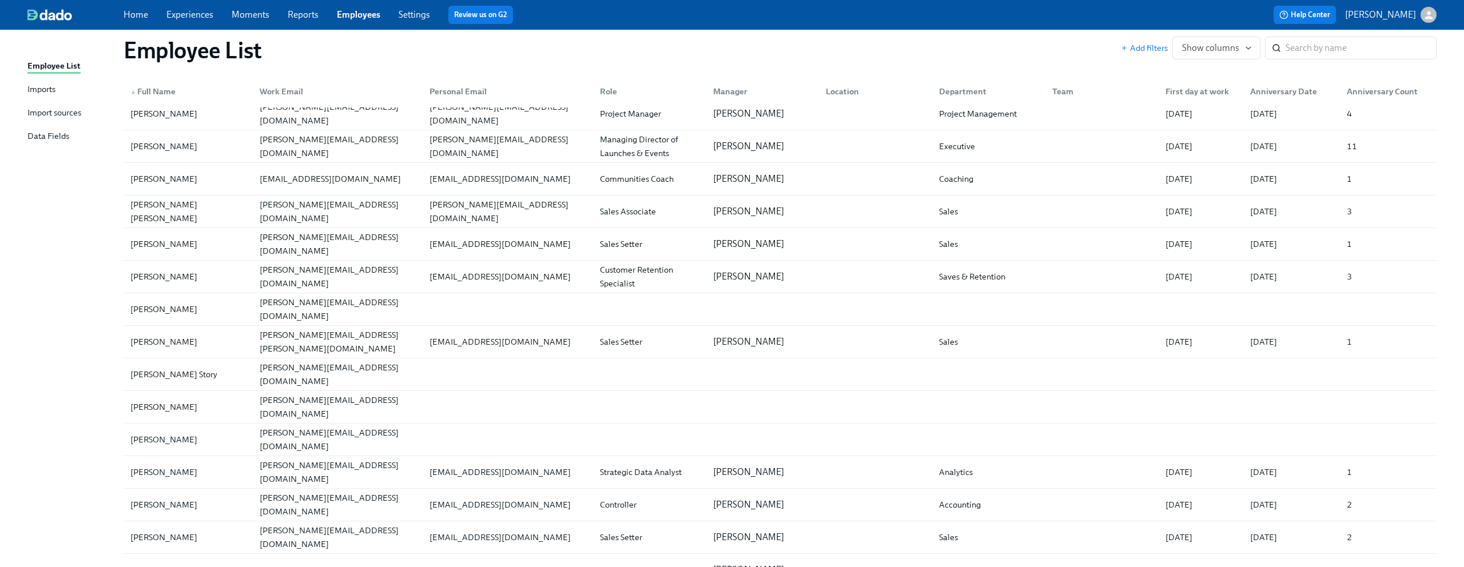
scroll to position [3002, 0]
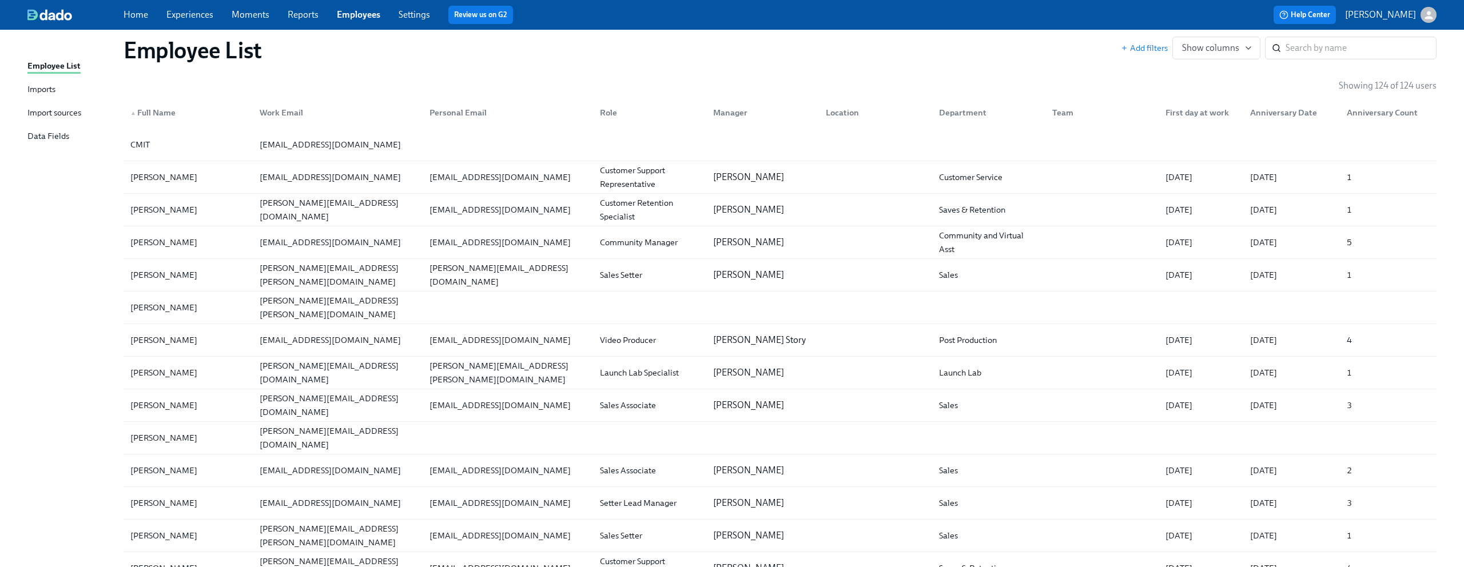
scroll to position [0, 0]
